Goal: Task Accomplishment & Management: Use online tool/utility

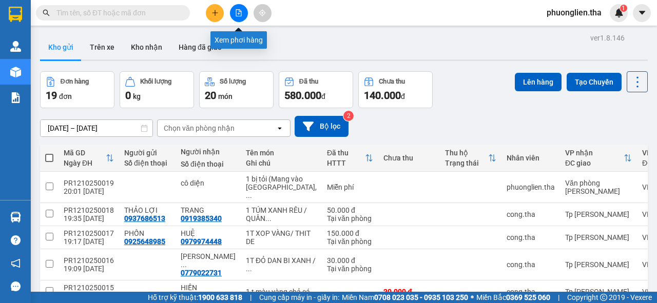
click at [239, 14] on icon "file-add" at bounding box center [238, 12] width 7 height 7
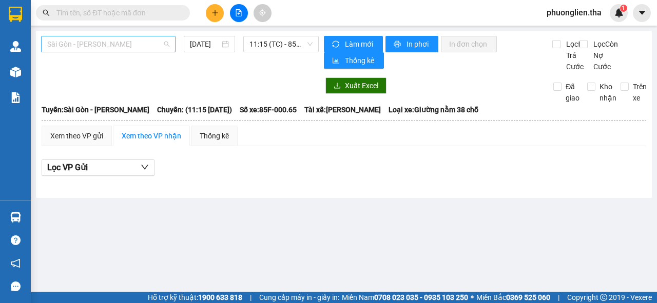
click at [84, 44] on span "Sài Gòn - [PERSON_NAME]" at bounding box center [108, 43] width 122 height 15
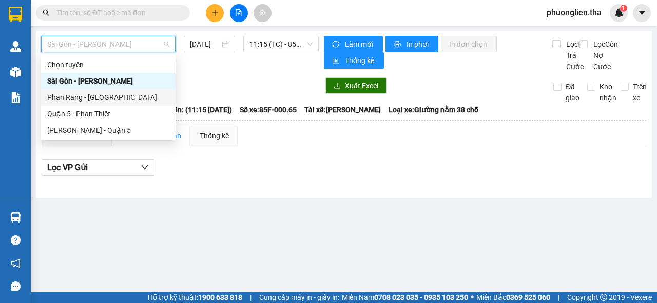
click at [90, 99] on div "Phan Rang - [GEOGRAPHIC_DATA]" at bounding box center [108, 97] width 122 height 11
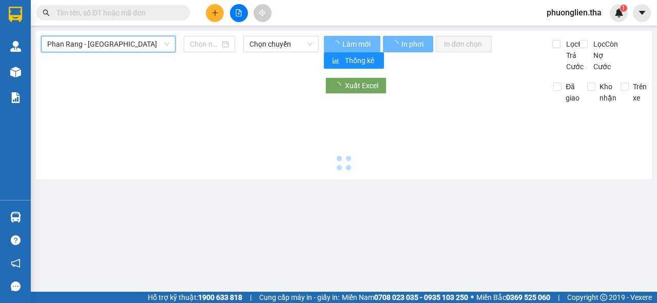
type input "[DATE]"
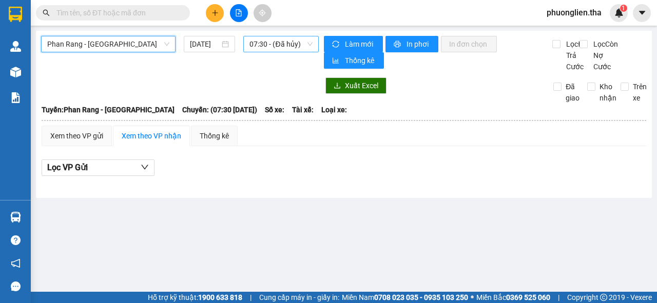
click at [260, 45] on span "07:30 - (Đã hủy)" at bounding box center [280, 43] width 63 height 15
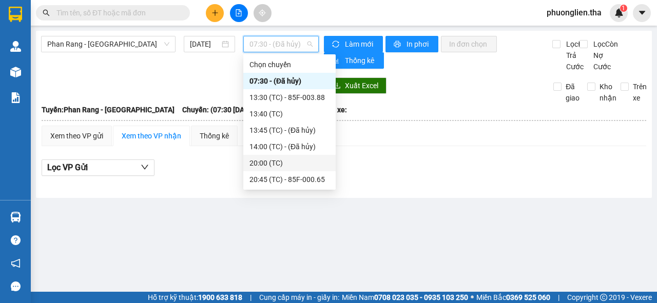
scroll to position [33, 0]
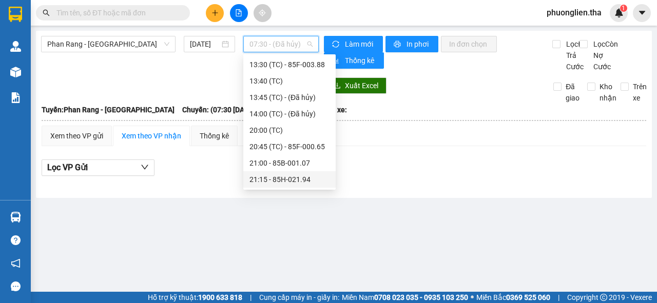
click at [272, 181] on div "21:15 - 85H-021.94" at bounding box center [289, 179] width 80 height 11
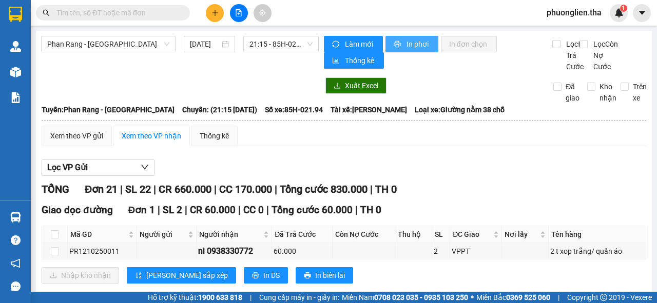
click at [407, 40] on span "In phơi" at bounding box center [418, 43] width 24 height 11
click at [591, 16] on span "phuonglien.tha" at bounding box center [573, 12] width 71 height 13
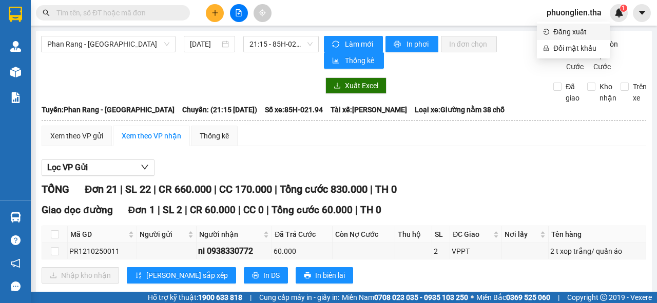
click at [579, 31] on span "Đăng xuất" at bounding box center [578, 31] width 50 height 11
